Goal: Task Accomplishment & Management: Use online tool/utility

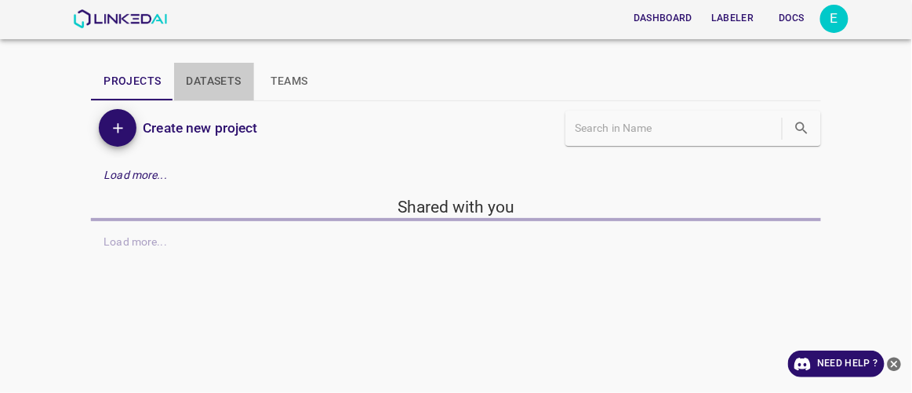
click at [231, 81] on button "Datasets" at bounding box center [214, 82] width 80 height 38
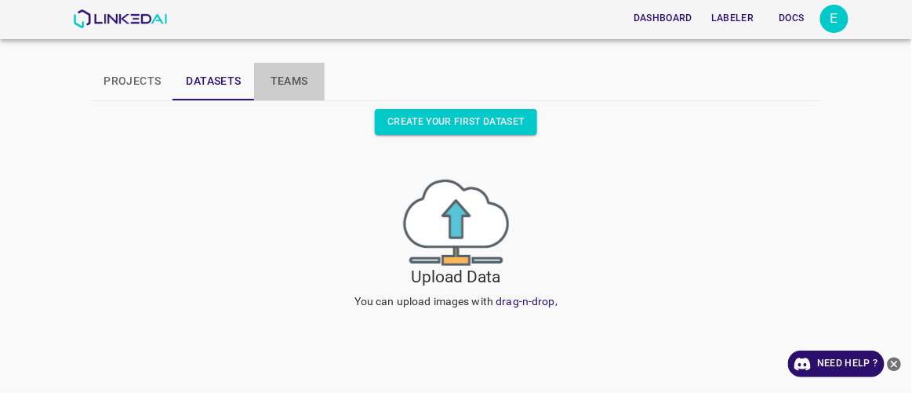
click at [285, 78] on button "Teams" at bounding box center [289, 82] width 71 height 38
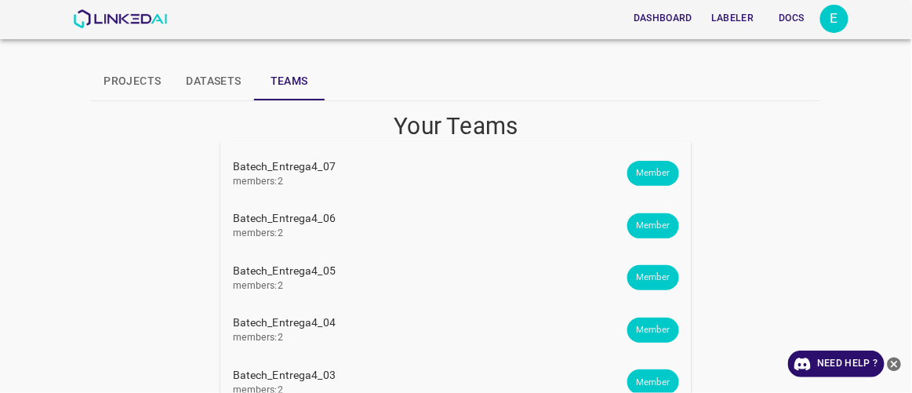
scroll to position [343, 0]
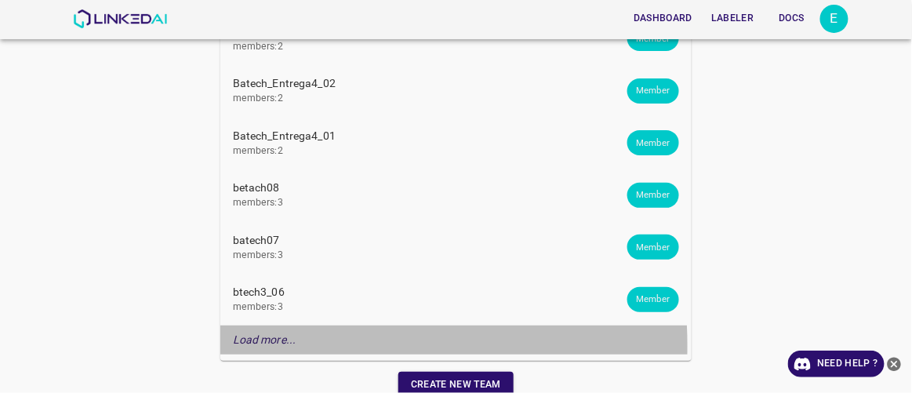
click at [274, 345] on p "Load more..." at bounding box center [264, 340] width 63 height 16
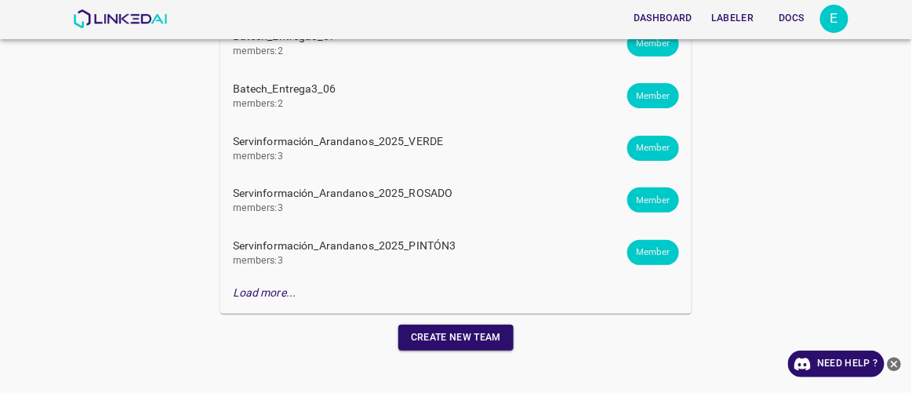
scroll to position [915, 0]
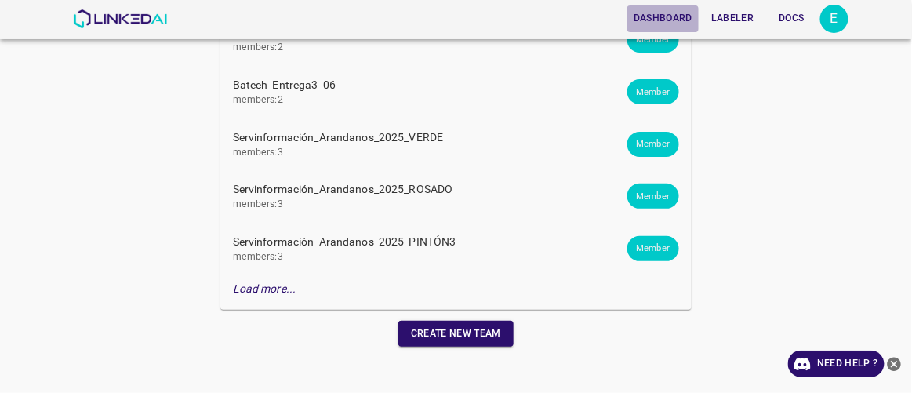
click at [676, 11] on button "Dashboard" at bounding box center [662, 18] width 71 height 26
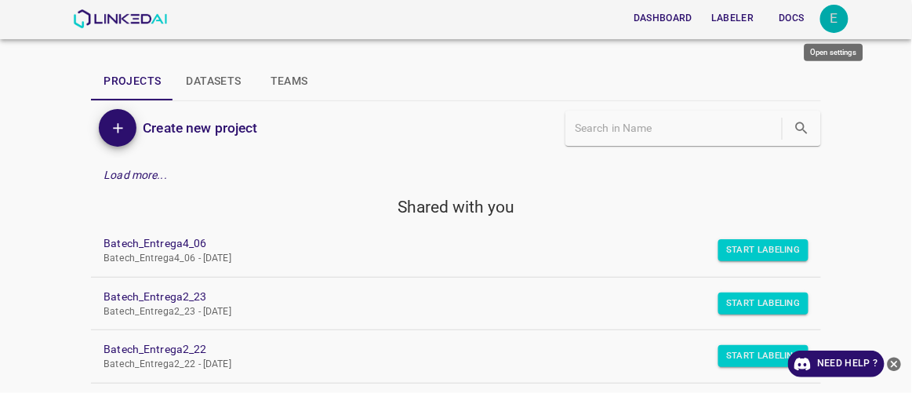
click at [830, 20] on div "E" at bounding box center [834, 19] width 28 height 28
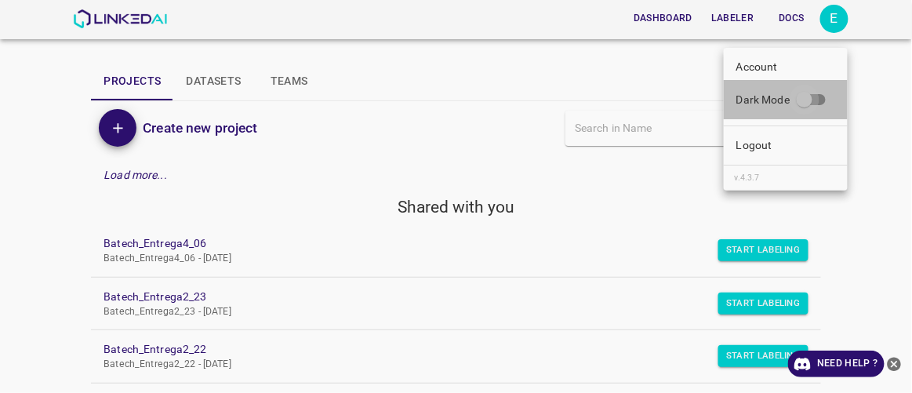
click at [805, 101] on input "Dark Mode" at bounding box center [803, 103] width 89 height 30
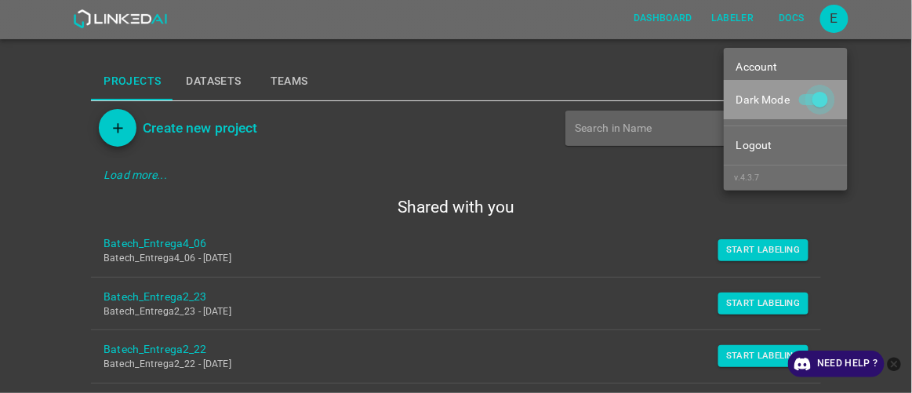
click at [805, 101] on input "Dark Mode" at bounding box center [819, 103] width 89 height 30
checkbox input "false"
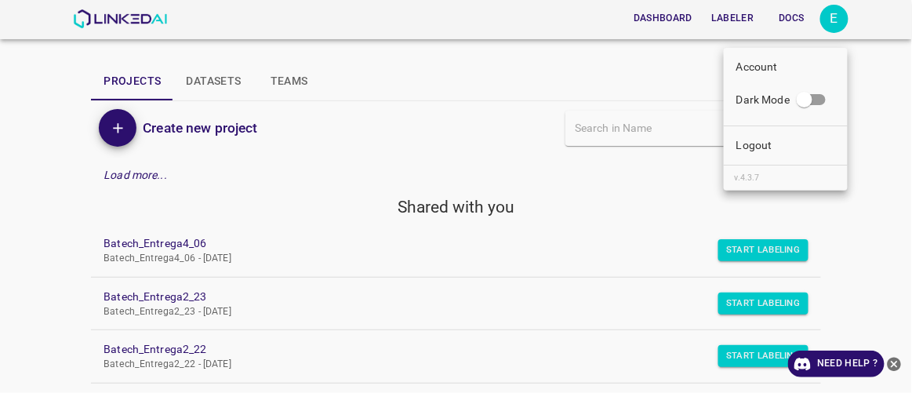
click at [664, 19] on div at bounding box center [456, 196] width 912 height 393
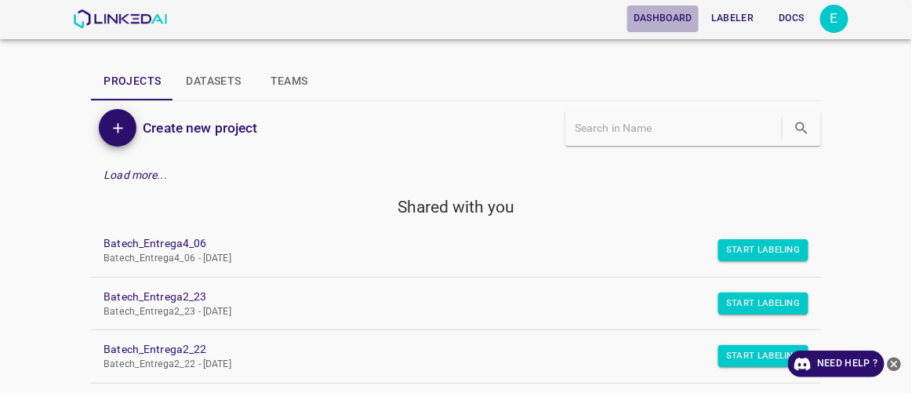
click at [664, 19] on button "Dashboard" at bounding box center [662, 18] width 71 height 26
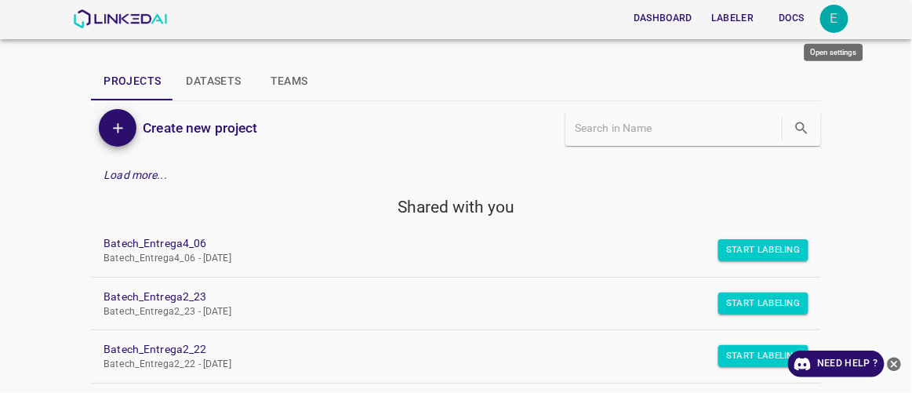
click at [830, 15] on div "E" at bounding box center [834, 19] width 28 height 28
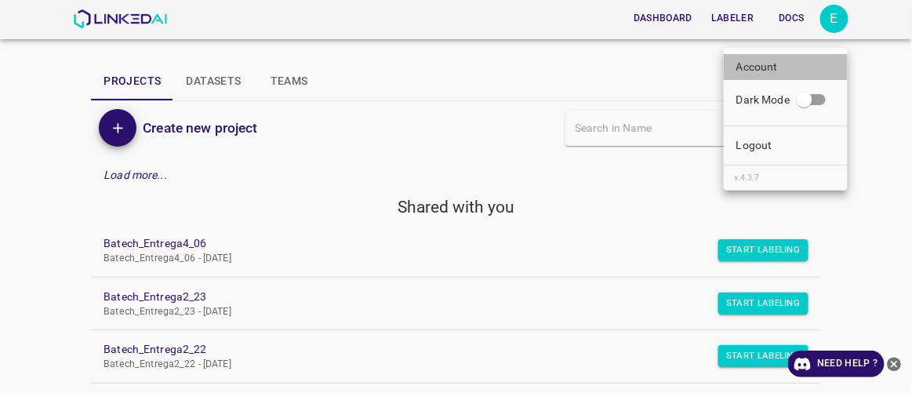
click at [767, 69] on p "Account" at bounding box center [757, 67] width 42 height 16
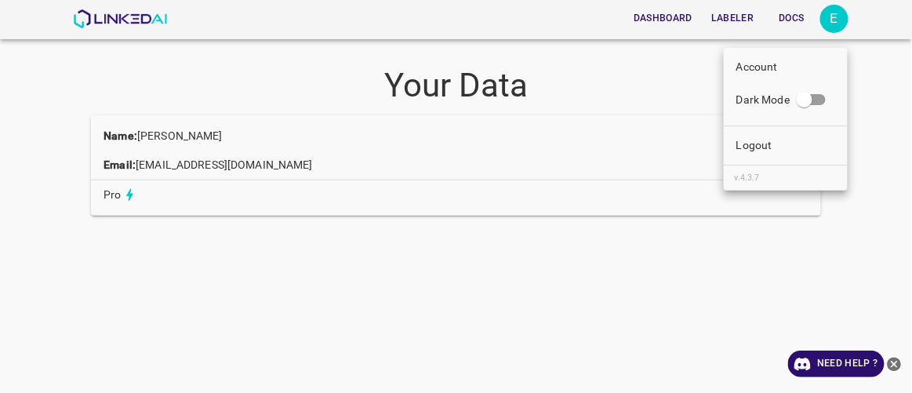
click at [617, 89] on div at bounding box center [456, 196] width 912 height 393
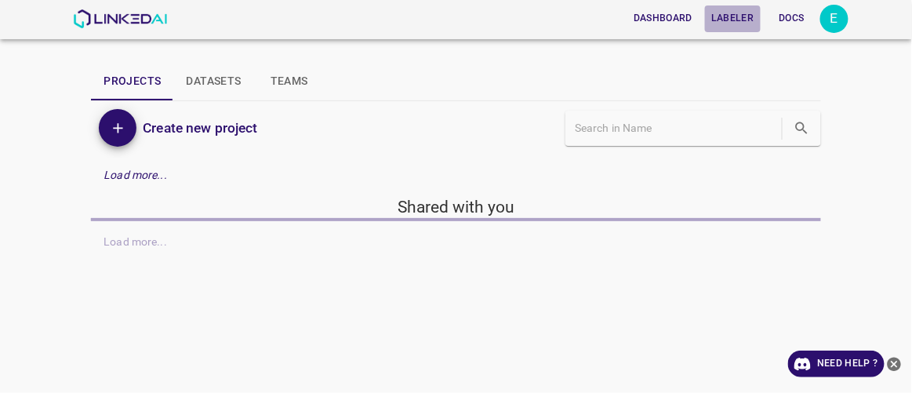
click at [735, 17] on button "Labeler" at bounding box center [732, 18] width 55 height 26
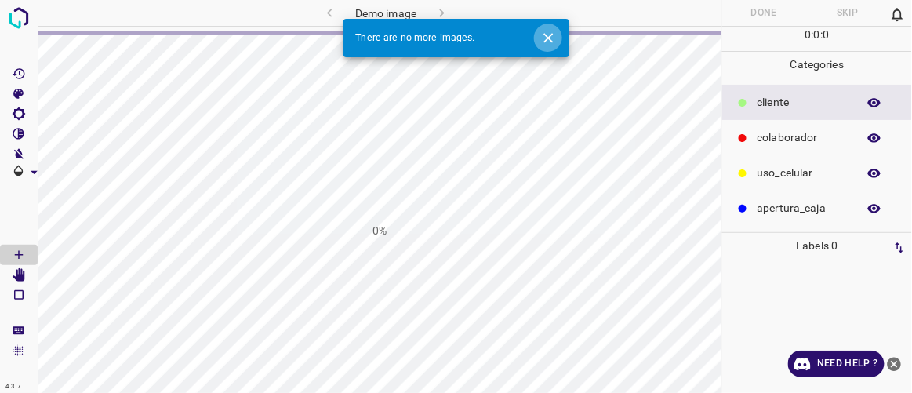
click at [551, 36] on icon "Close" at bounding box center [548, 38] width 16 height 16
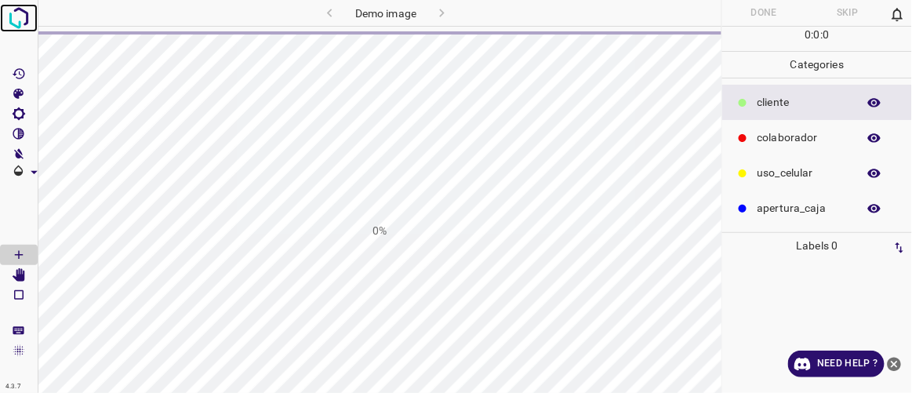
click at [21, 16] on img at bounding box center [19, 18] width 28 height 28
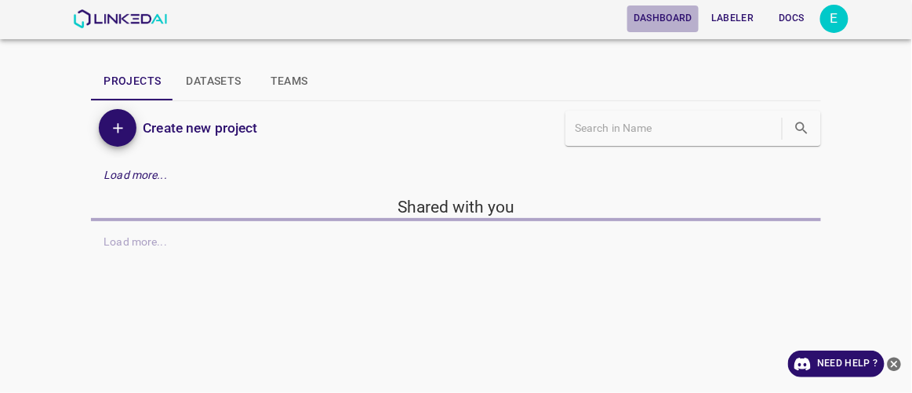
click at [668, 17] on button "Dashboard" at bounding box center [662, 18] width 71 height 26
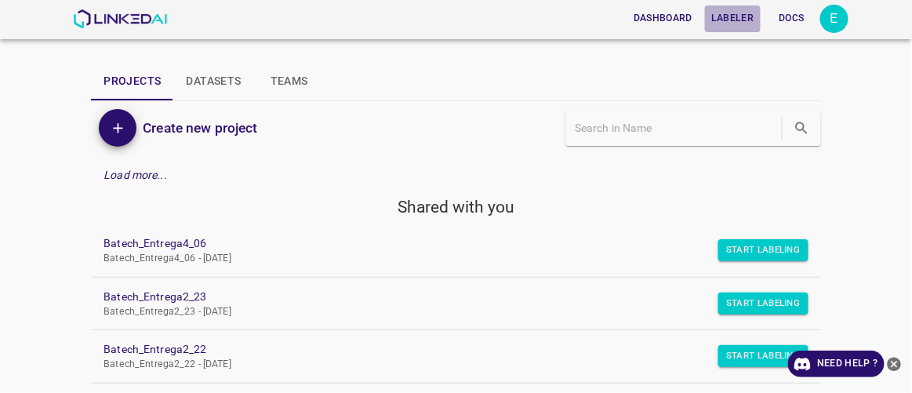
click at [742, 18] on button "Labeler" at bounding box center [732, 18] width 55 height 26
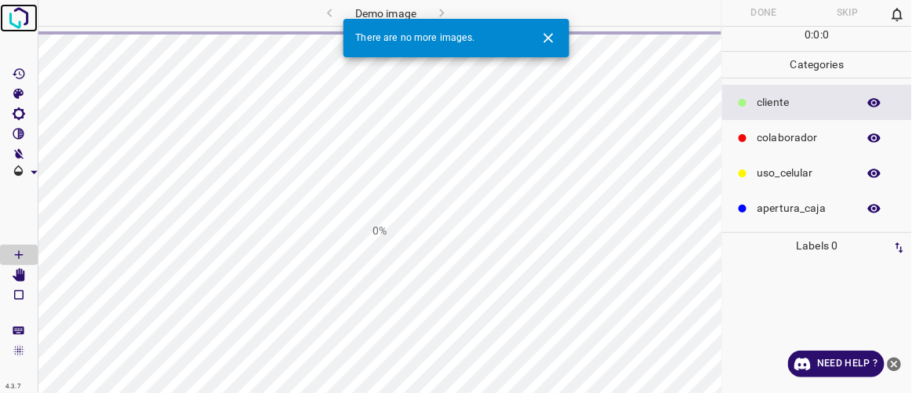
click at [18, 15] on img at bounding box center [19, 18] width 28 height 28
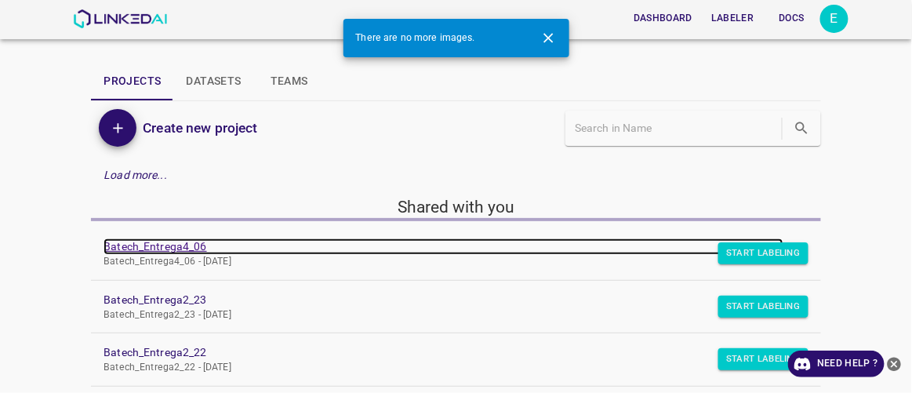
click at [180, 245] on link "Batech_Entrega4_06" at bounding box center [442, 246] width 679 height 16
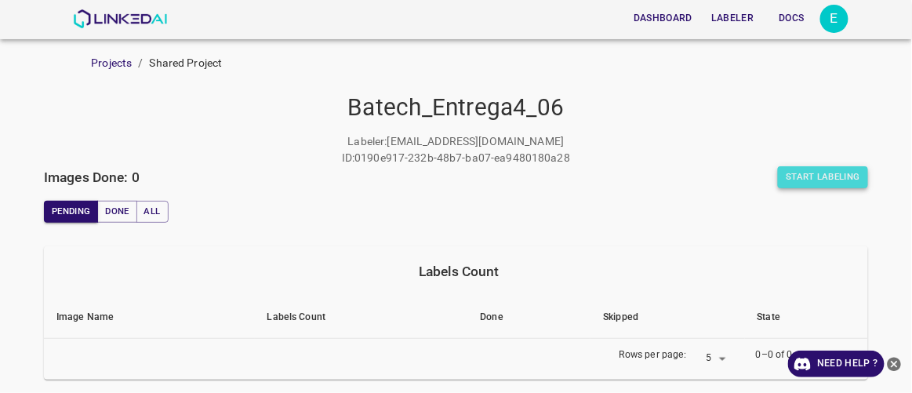
click at [832, 179] on button "Start Labeling" at bounding box center [823, 177] width 90 height 22
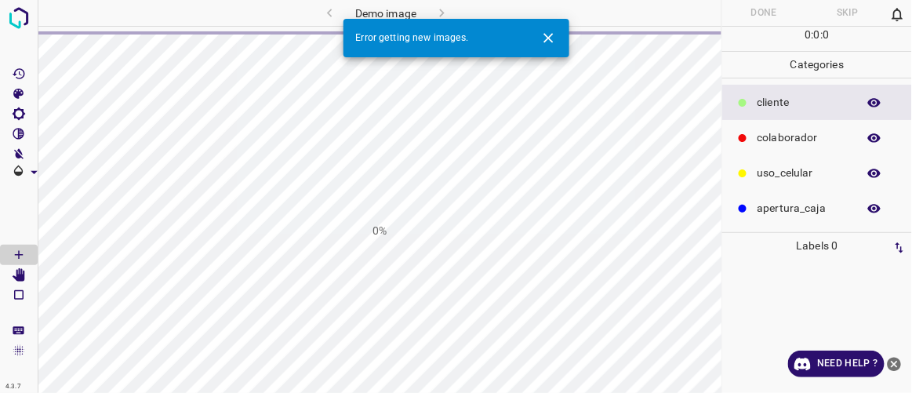
click at [550, 38] on icon "Close" at bounding box center [548, 38] width 16 height 16
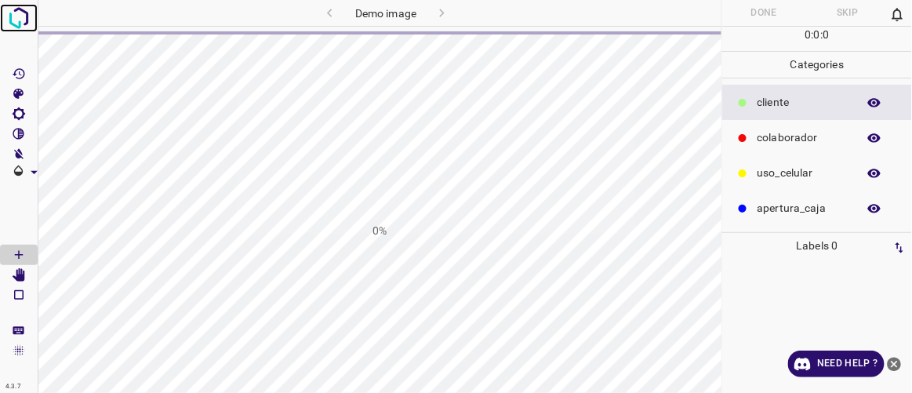
click at [20, 20] on img at bounding box center [19, 18] width 28 height 28
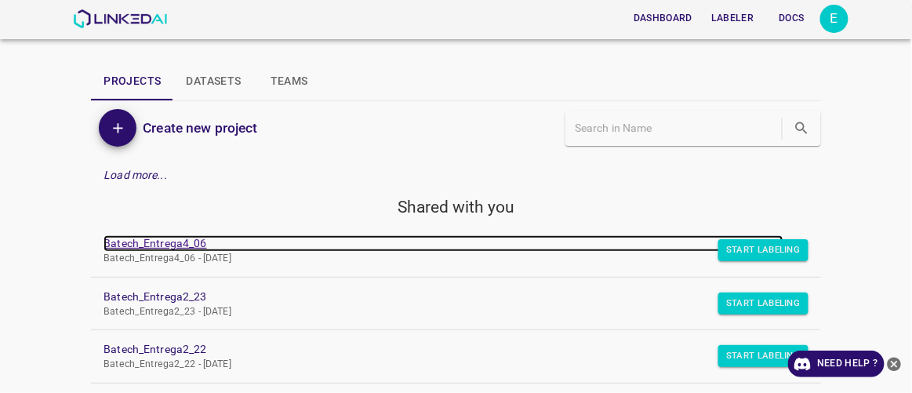
click at [190, 244] on link "Batech_Entrega4_06" at bounding box center [442, 243] width 679 height 16
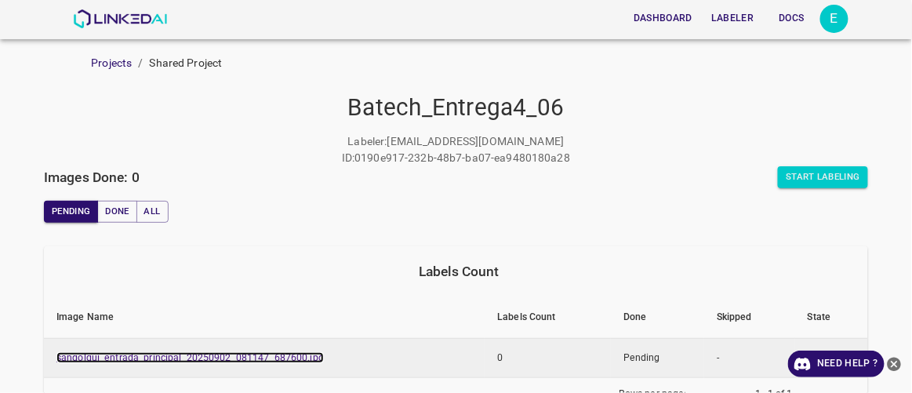
click at [296, 352] on link "sangolqui_entrada_principal_20250902_081147_687600.jpg" at bounding box center [189, 357] width 267 height 11
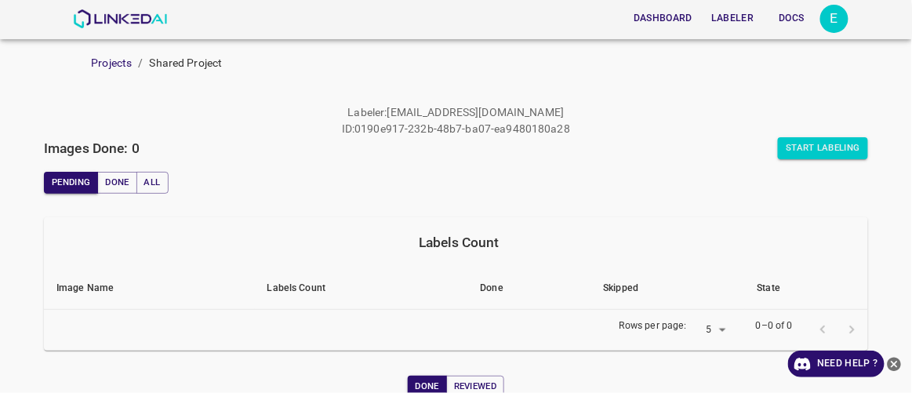
click at [524, 237] on div "Labels Count" at bounding box center [458, 242] width 805 height 22
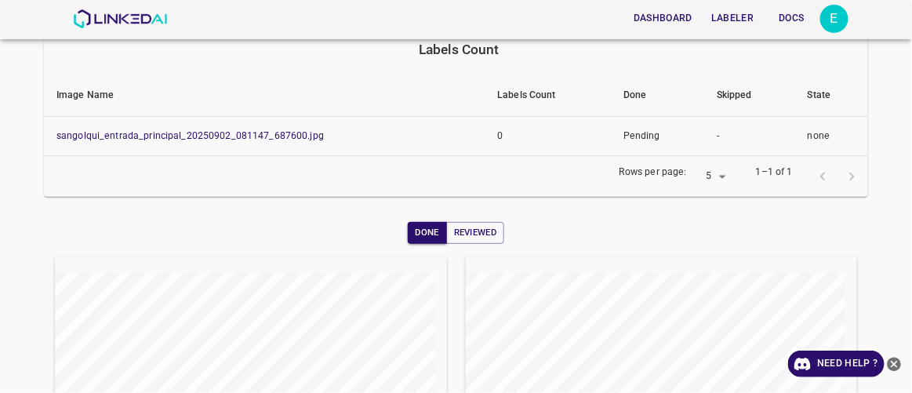
scroll to position [224, 0]
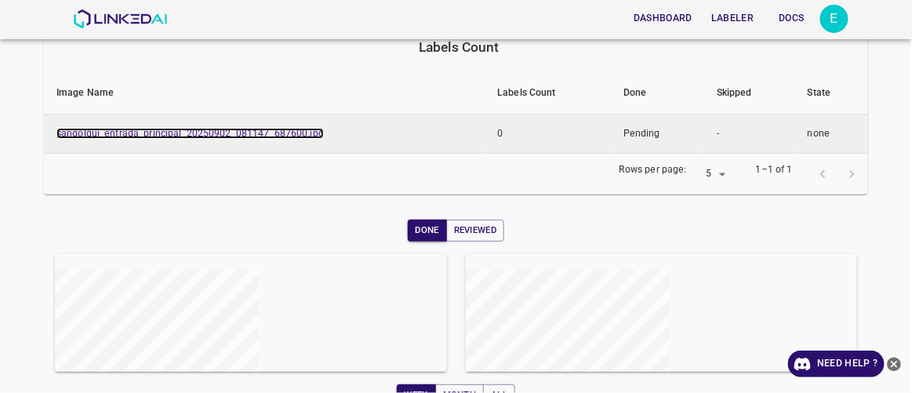
click at [252, 132] on link "sangolqui_entrada_principal_20250902_081147_687600.jpg" at bounding box center [189, 133] width 267 height 11
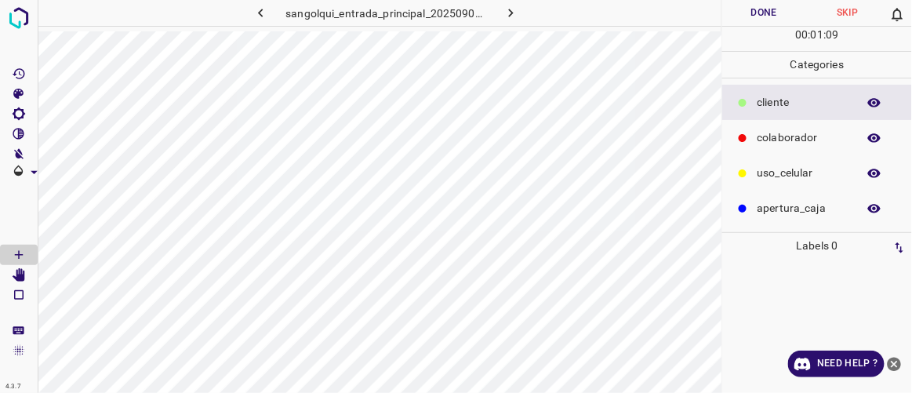
click at [515, 23] on button "button" at bounding box center [511, 13] width 50 height 26
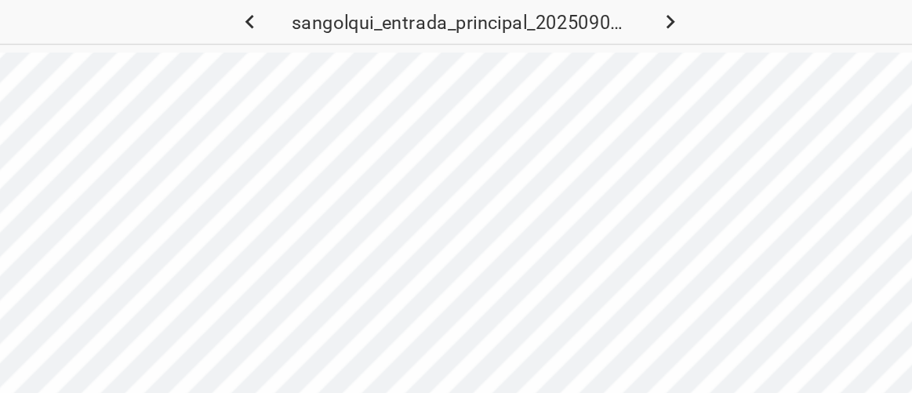
click at [518, 9] on icon "button" at bounding box center [510, 13] width 16 height 16
click at [512, 16] on icon "button" at bounding box center [510, 13] width 16 height 16
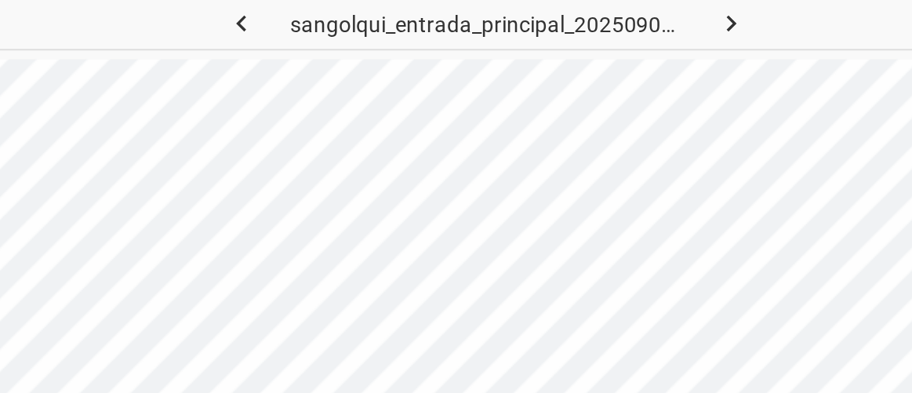
click at [515, 12] on icon "button" at bounding box center [510, 13] width 16 height 16
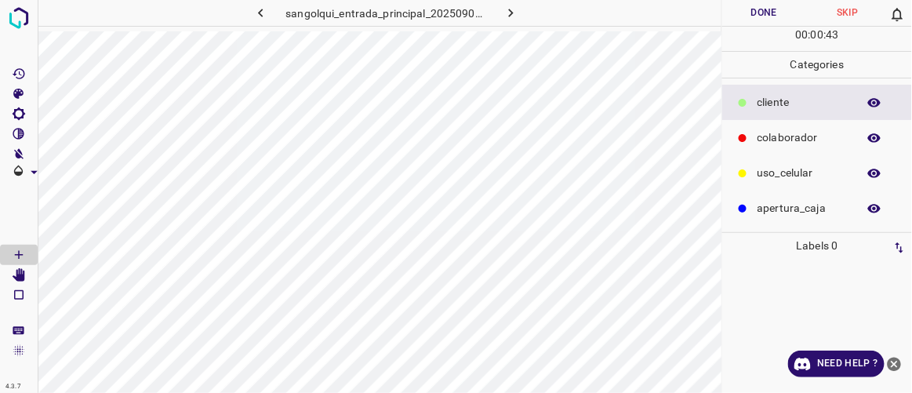
click at [260, 13] on icon "button" at bounding box center [260, 13] width 16 height 16
click at [270, 20] on button "button" at bounding box center [260, 13] width 50 height 26
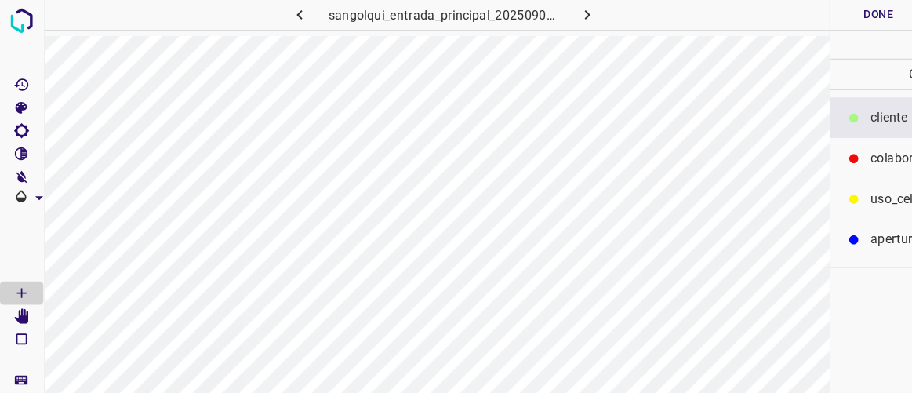
click at [265, 13] on icon "button" at bounding box center [260, 13] width 16 height 16
click at [262, 10] on icon "button" at bounding box center [260, 13] width 5 height 9
click at [270, 18] on button "button" at bounding box center [260, 13] width 50 height 26
